Goal: Information Seeking & Learning: Learn about a topic

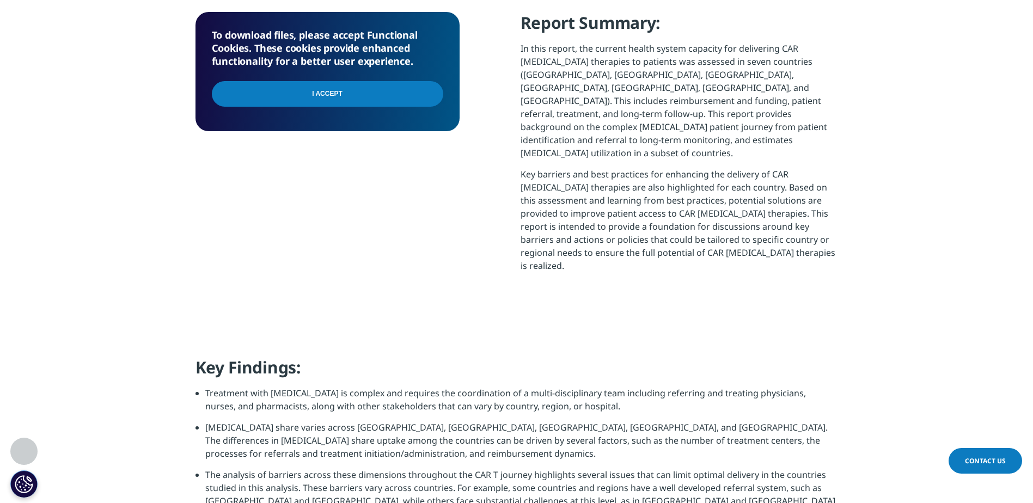
scroll to position [599, 0]
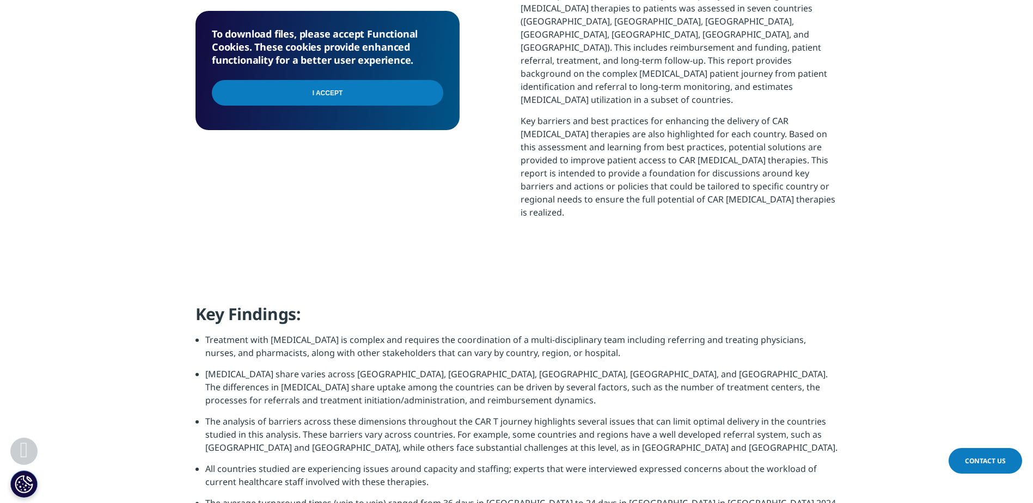
click at [420, 91] on input "I Accept" at bounding box center [327, 93] width 231 height 26
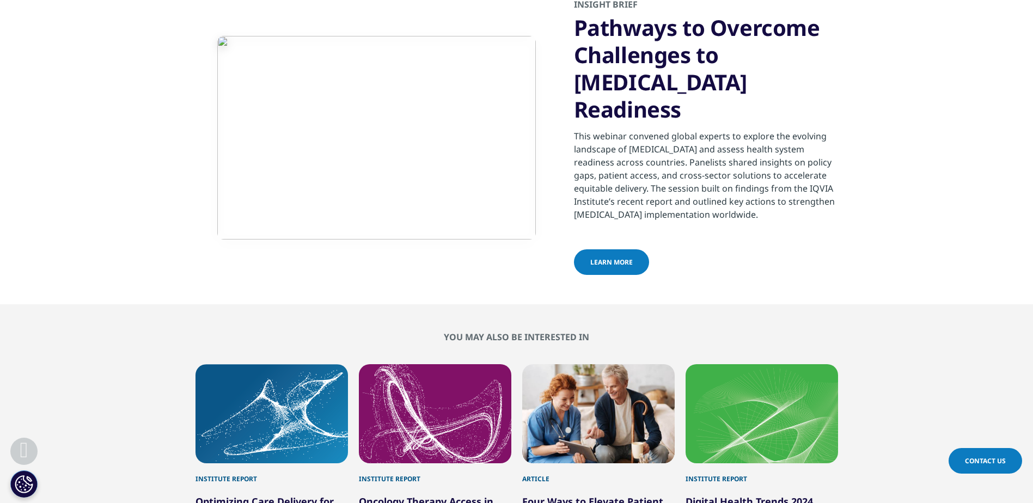
scroll to position [3593, 0]
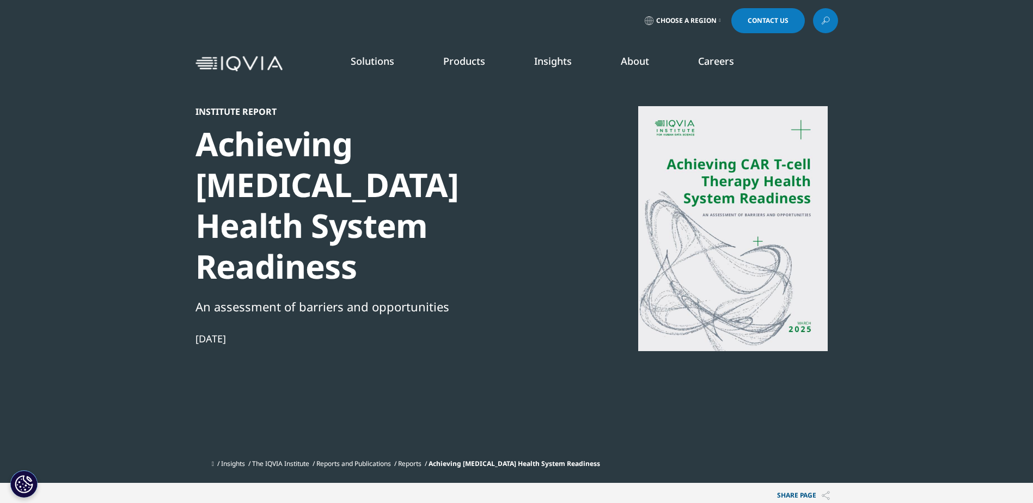
click at [629, 200] on link "Cell and Gene Therapy" at bounding box center [678, 200] width 174 height 12
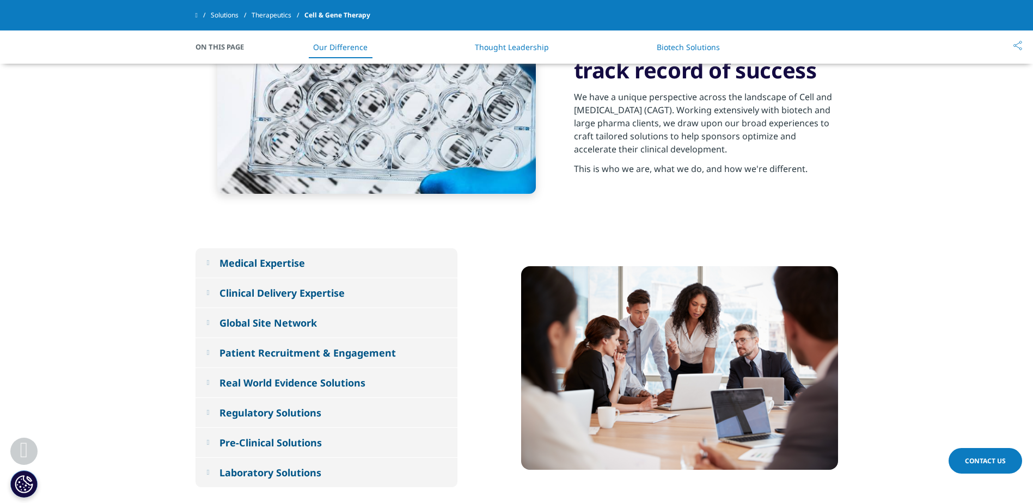
scroll to position [599, 0]
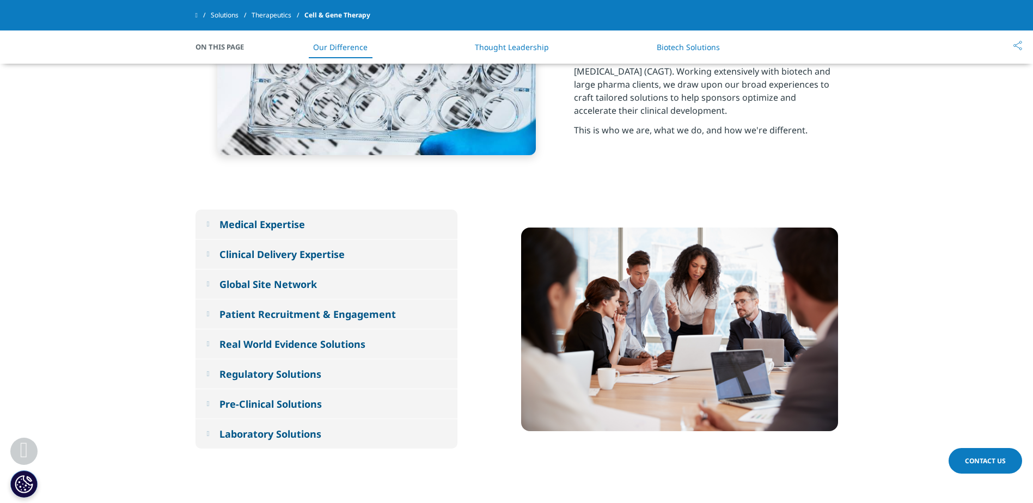
click at [266, 397] on div "Pre-Clinical Solutions" at bounding box center [270, 403] width 102 height 13
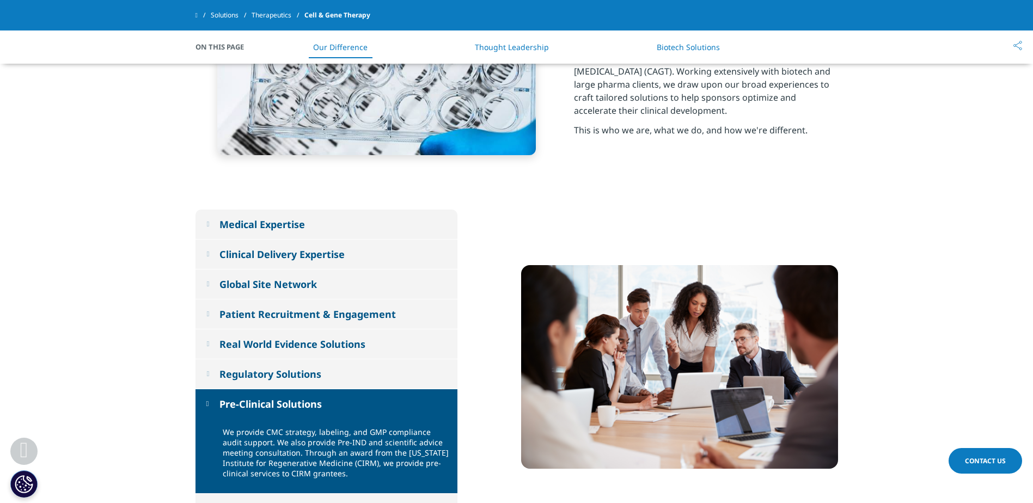
click at [305, 278] on div "Global Site Network" at bounding box center [267, 284] width 97 height 13
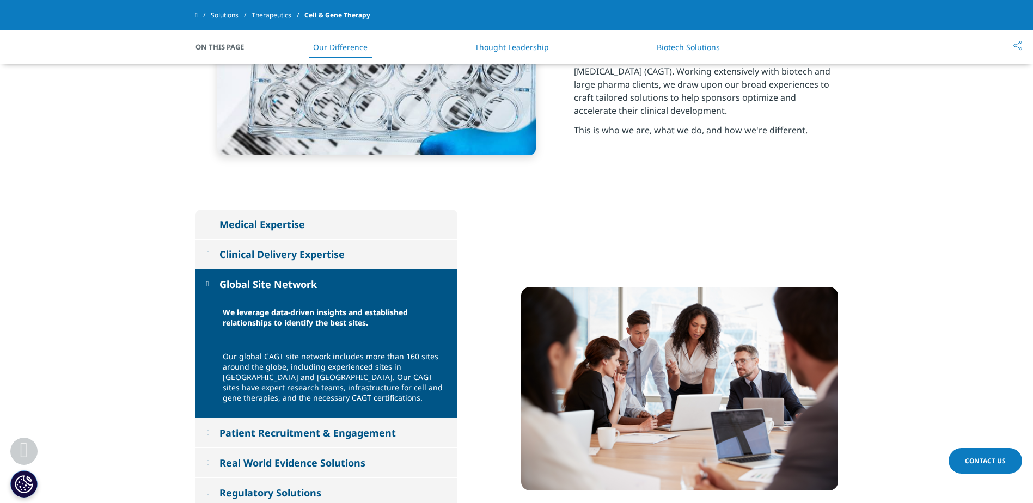
drag, startPoint x: 322, startPoint y: 196, endPoint x: 315, endPoint y: 189, distance: 10.0
click at [321, 248] on div "Clinical Delivery Expertise" at bounding box center [281, 254] width 125 height 13
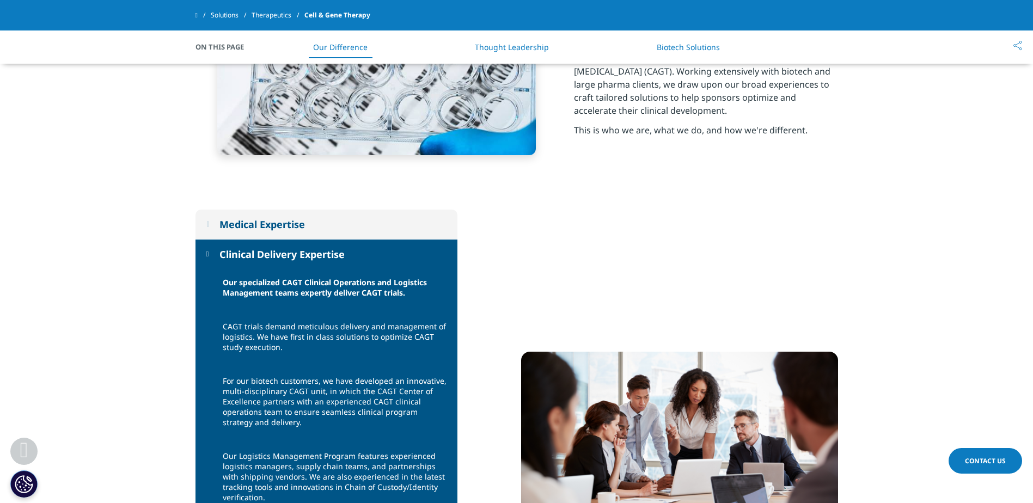
click at [287, 218] on div "Medical Expertise" at bounding box center [261, 224] width 85 height 13
